Goal: Task Accomplishment & Management: Use online tool/utility

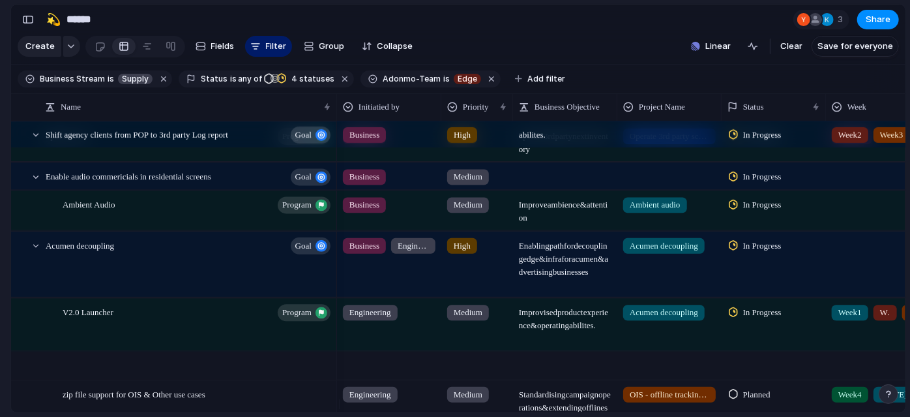
scroll to position [0, 183]
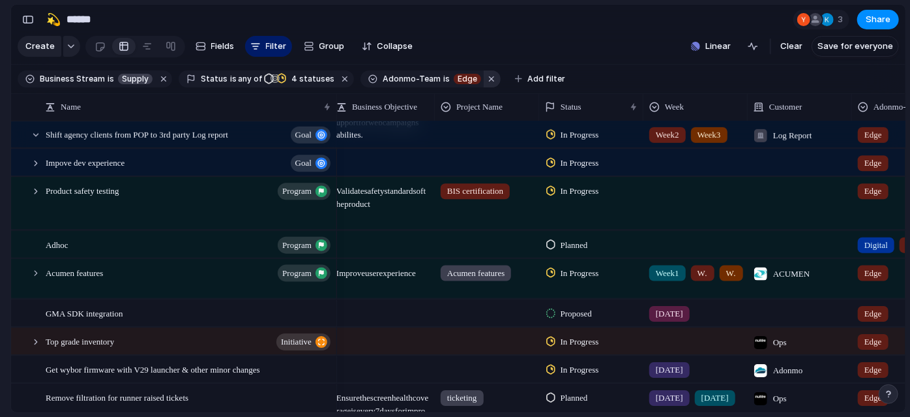
click at [484, 86] on button "button" at bounding box center [492, 78] width 17 height 17
click at [337, 83] on button "button" at bounding box center [345, 78] width 17 height 17
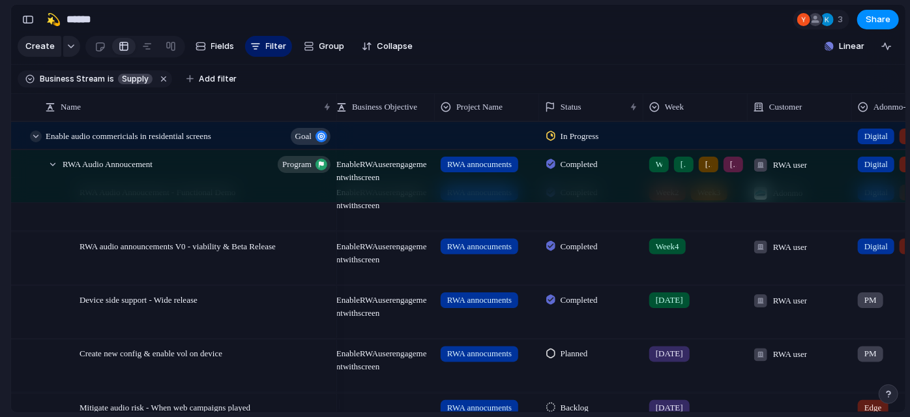
click at [34, 142] on div at bounding box center [36, 136] width 12 height 12
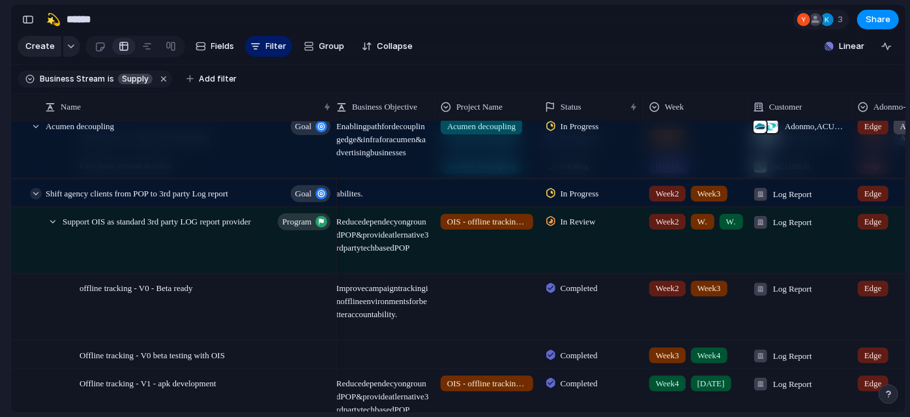
click at [35, 199] on div at bounding box center [36, 193] width 12 height 12
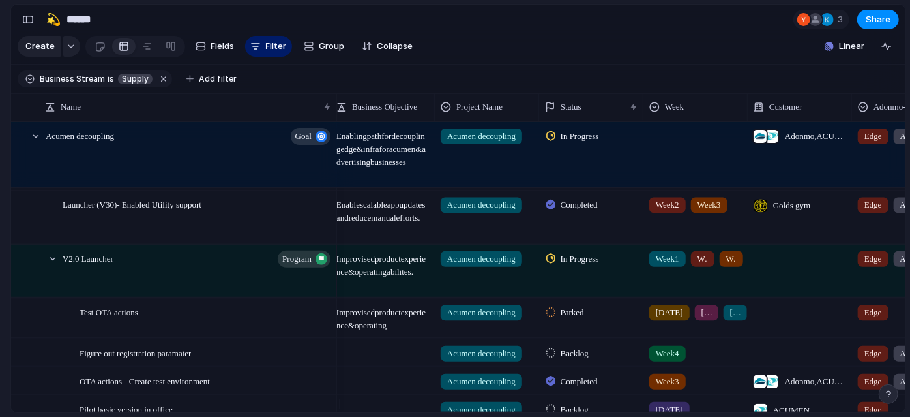
scroll to position [54, 0]
click at [35, 144] on div at bounding box center [36, 138] width 12 height 12
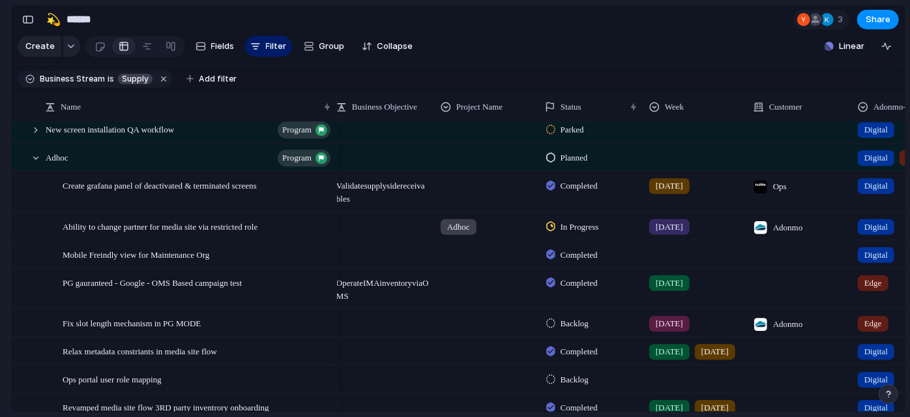
scroll to position [336, 0]
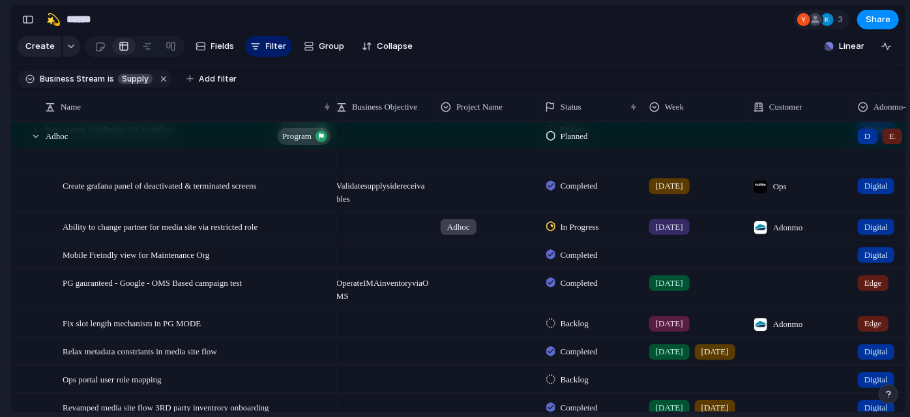
click at [33, 142] on div at bounding box center [36, 136] width 12 height 12
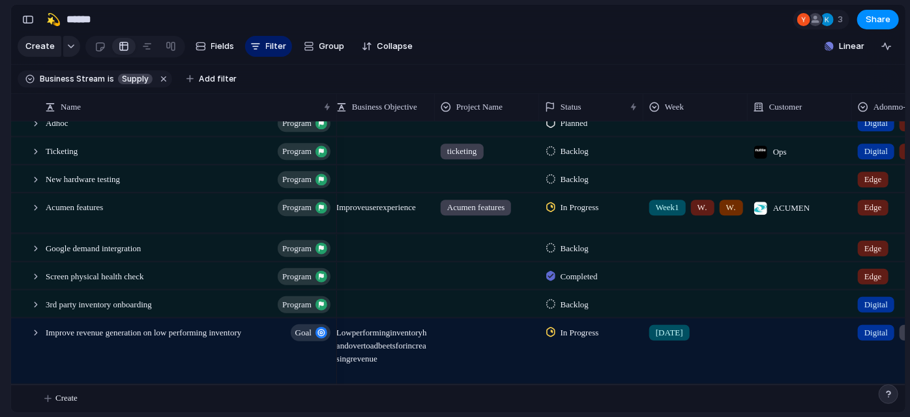
scroll to position [381, 0]
drag, startPoint x: 0, startPoint y: 279, endPoint x: 123, endPoint y: 295, distance: 124.3
click at [0, 279] on section "🛠️ Sprint Plan Projects 🍎 June- Digital Plan 🧊 July Test 🤖 Week2 🍎 July- Supply…" at bounding box center [71, 203] width 143 height 203
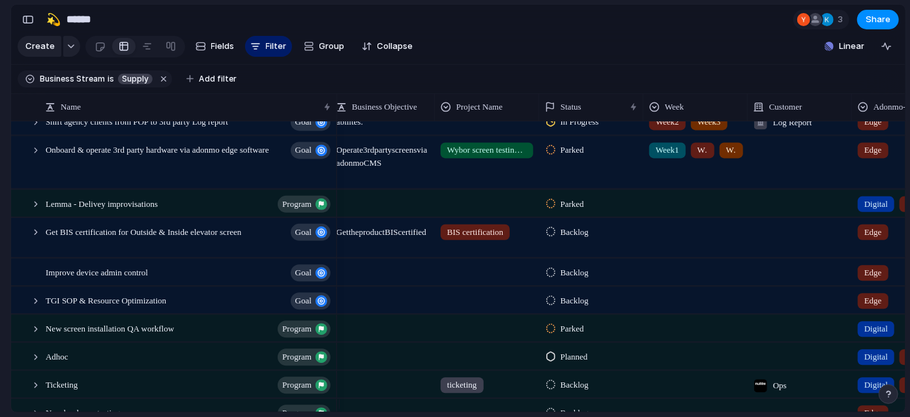
scroll to position [0, 0]
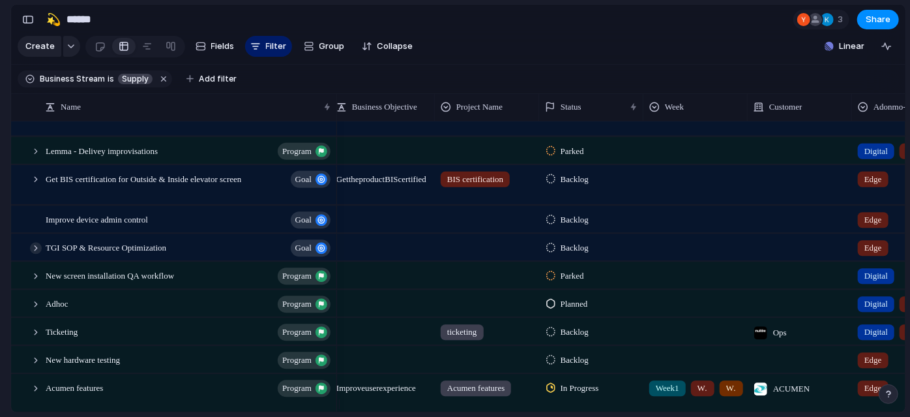
click at [38, 254] on div at bounding box center [36, 248] width 12 height 12
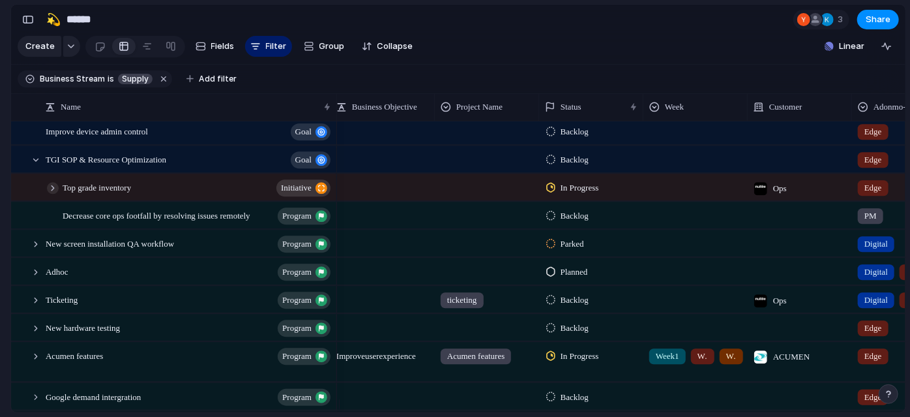
click at [50, 194] on div at bounding box center [53, 188] width 12 height 12
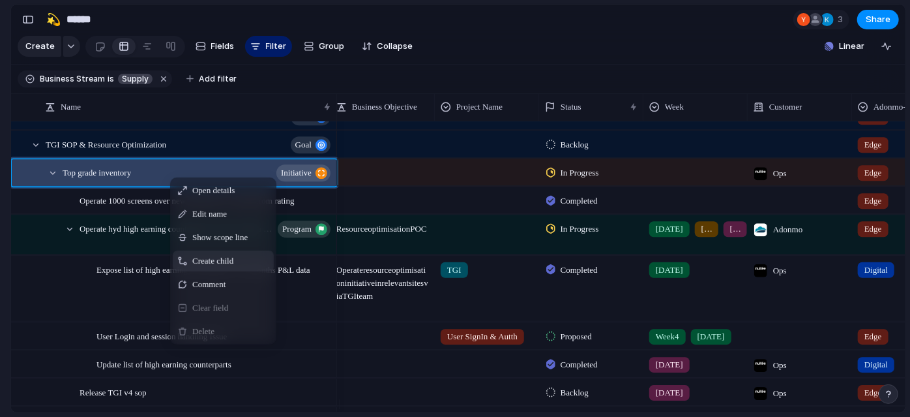
click at [240, 260] on div "Create child" at bounding box center [223, 260] width 101 height 21
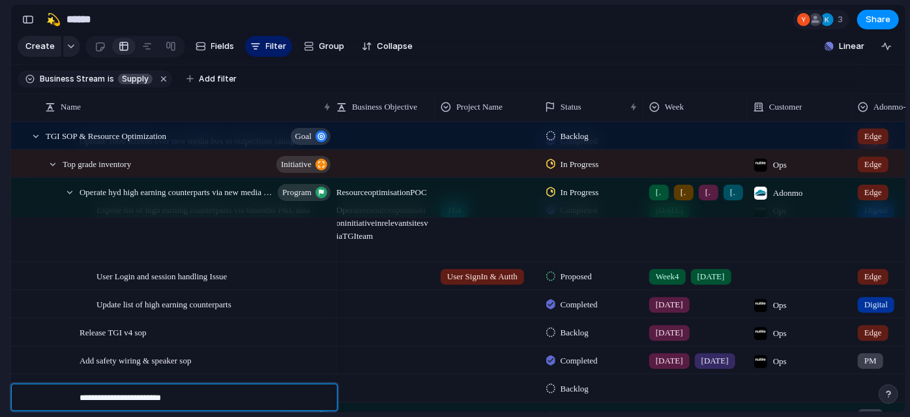
type textarea "**********"
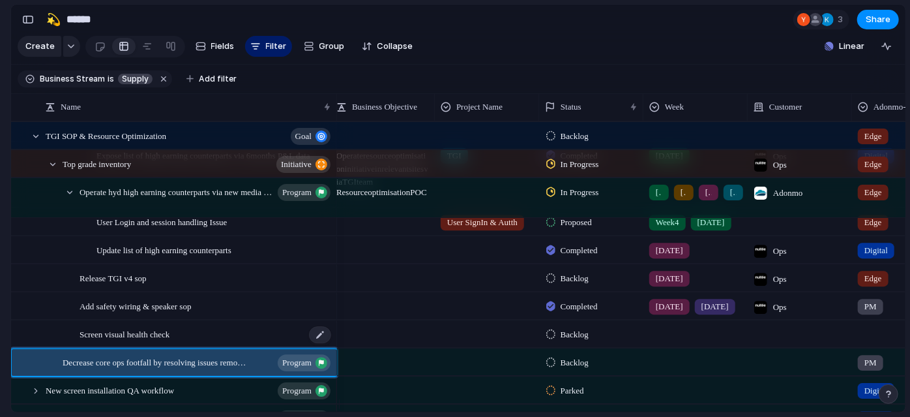
click at [166, 341] on span "Screen visual health check" at bounding box center [125, 333] width 90 height 15
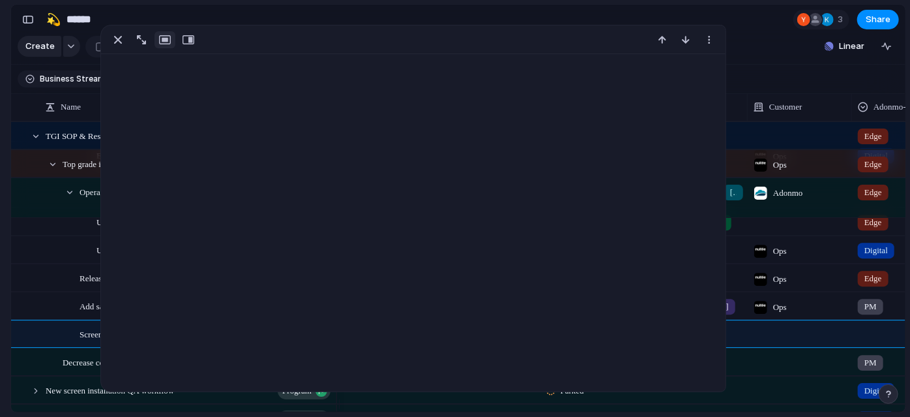
click at [166, 343] on div at bounding box center [413, 208] width 626 height 367
click at [215, 93] on div at bounding box center [413, 208] width 626 height 367
click at [216, 54] on div at bounding box center [413, 39] width 625 height 29
click at [0, 340] on section "Keep using Index You've crossed the free limit of 300 items Upgrade plan" at bounding box center [5, 355] width 10 height 124
